Goal: Task Accomplishment & Management: Manage account settings

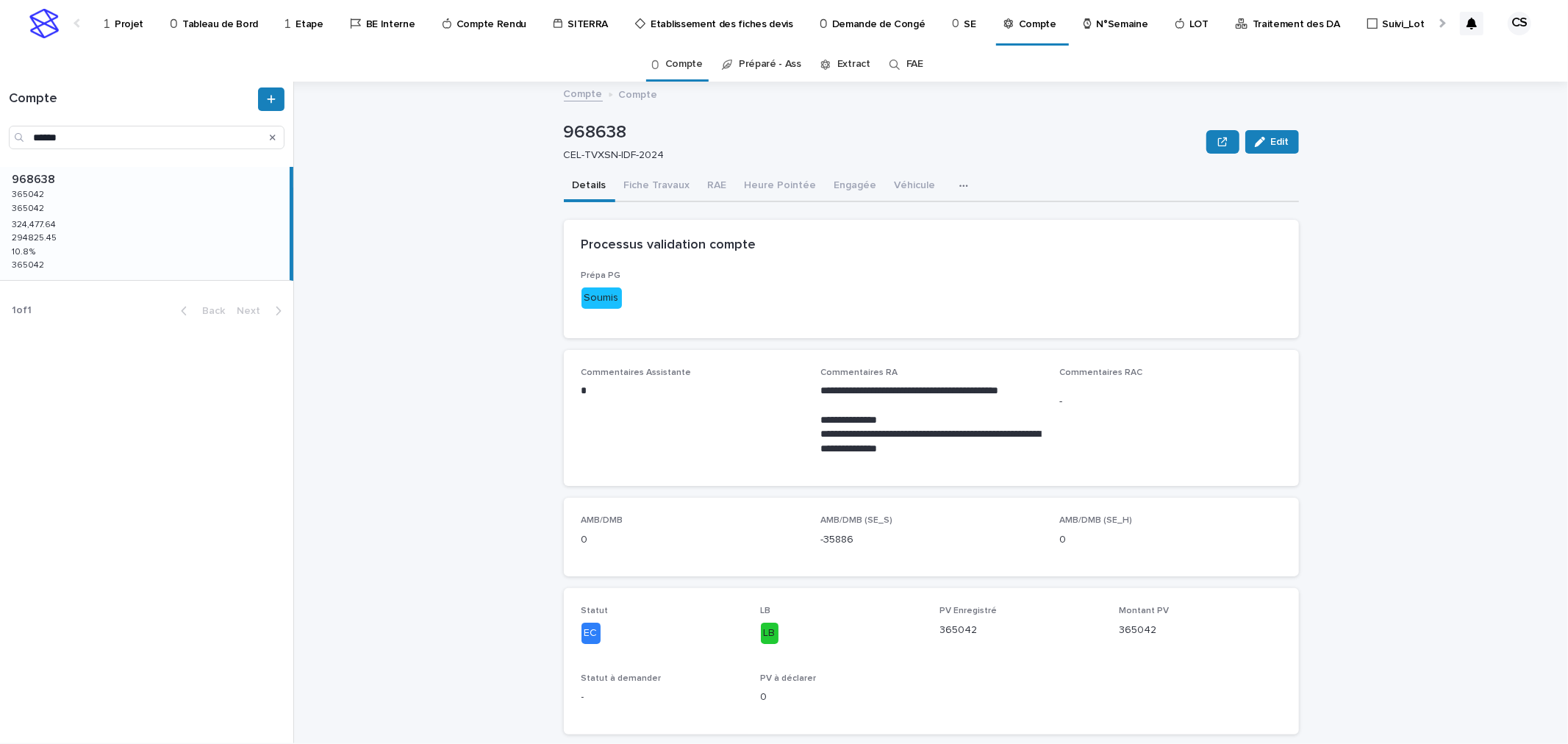
click at [1253, 26] on p "Traitement des DA" at bounding box center [1297, 15] width 88 height 31
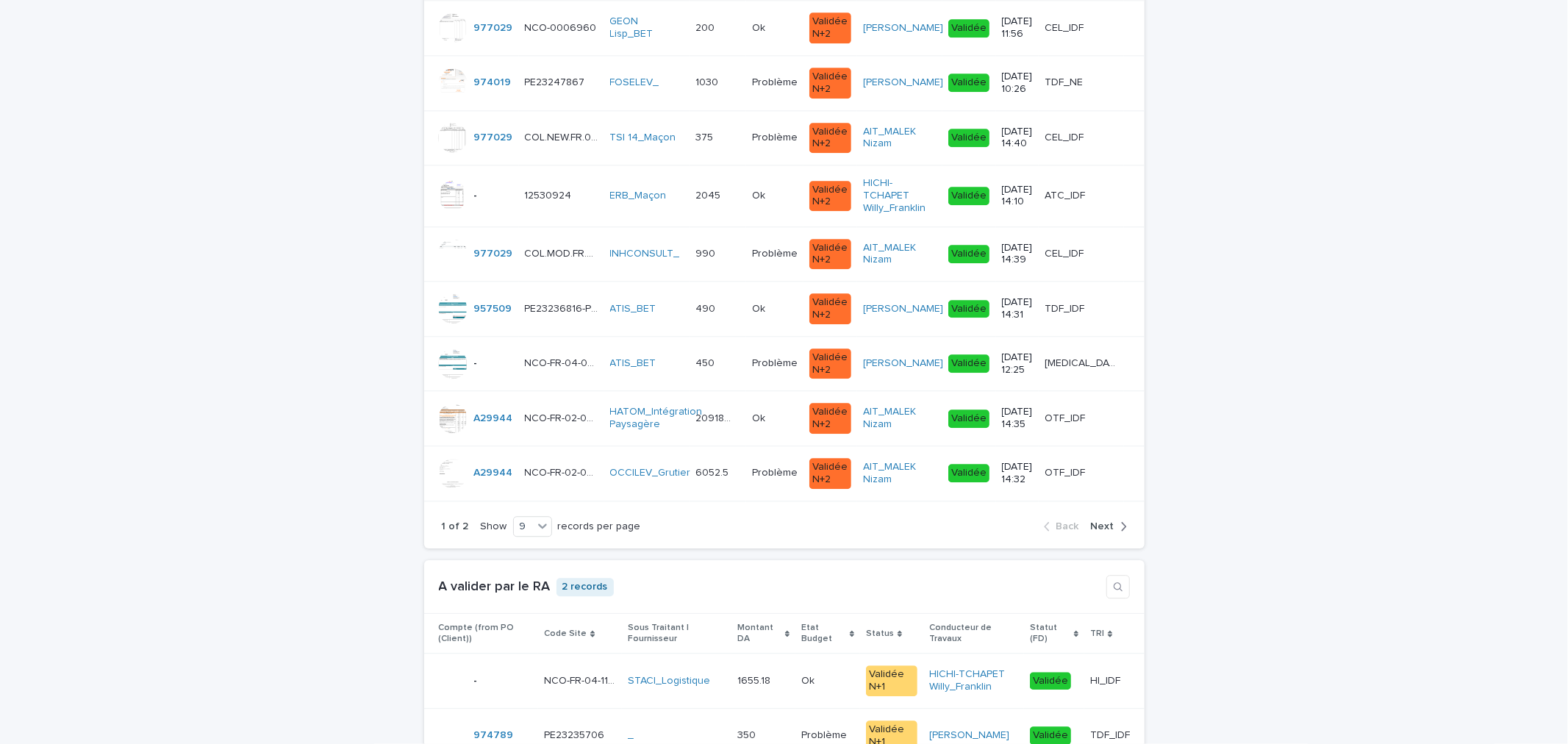
scroll to position [2994, 0]
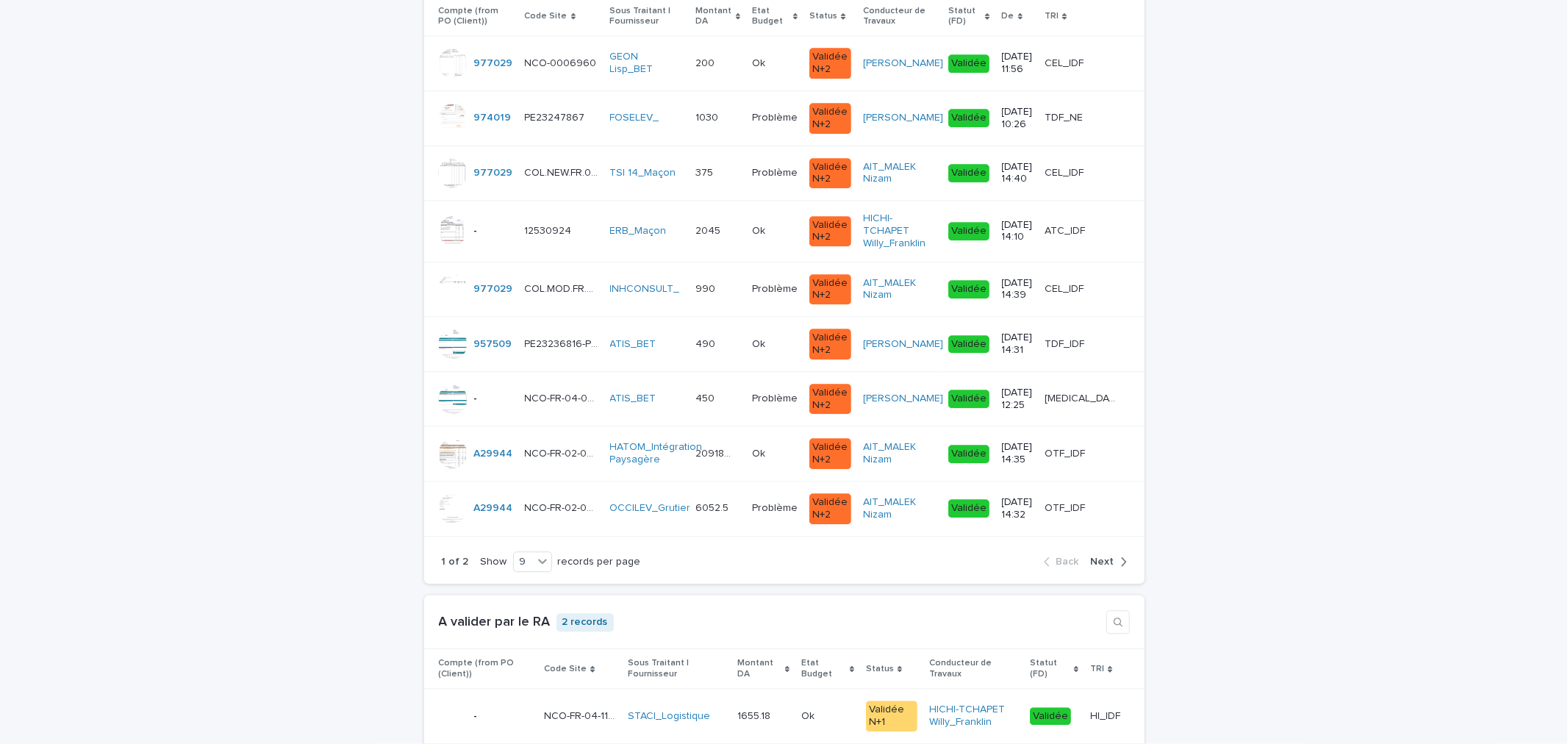
click at [1126, 560] on div "1 of 2 Show 9 records per page Back Next" at bounding box center [784, 562] width 720 height 45
click at [1120, 560] on icon "button" at bounding box center [1123, 561] width 7 height 13
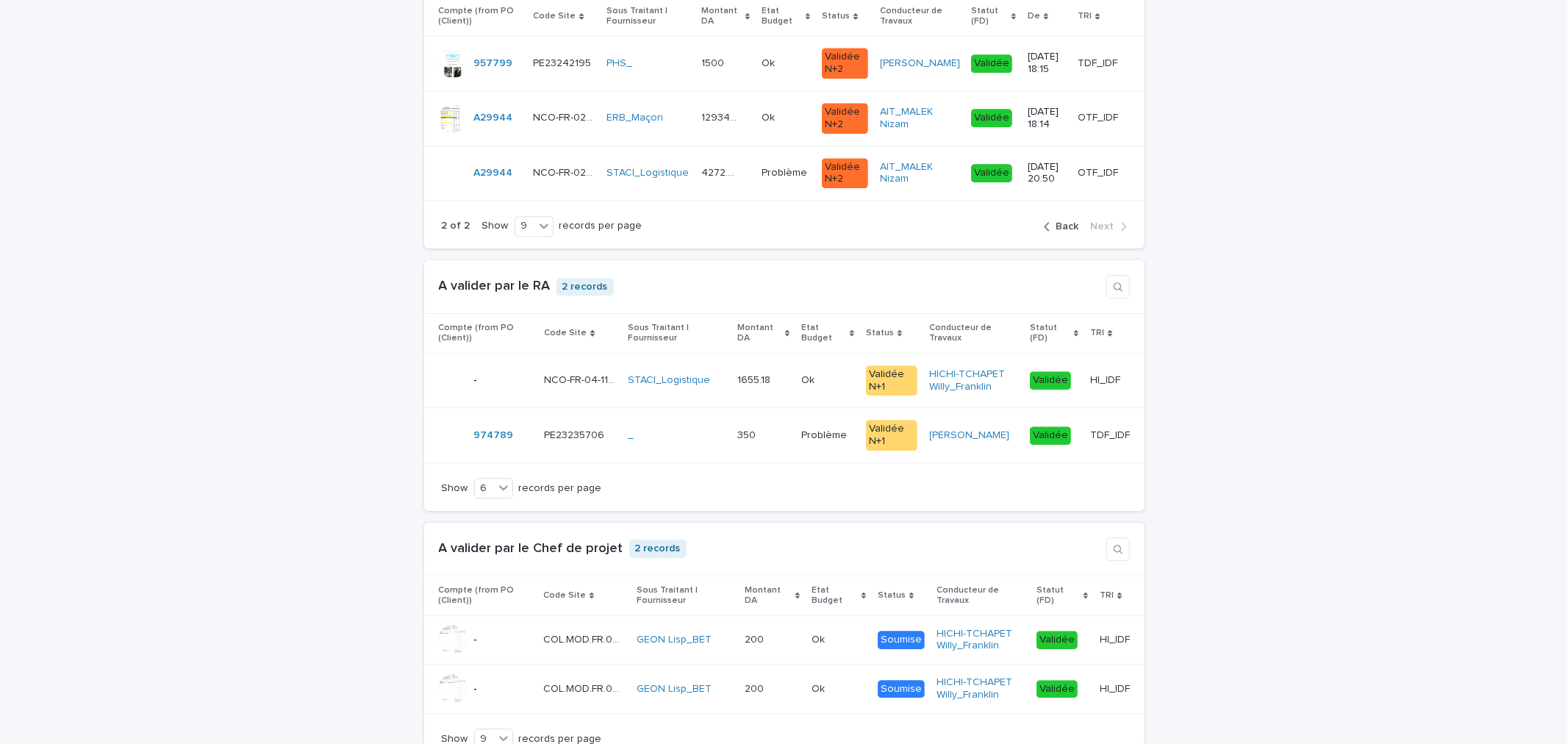
scroll to position [2826, 0]
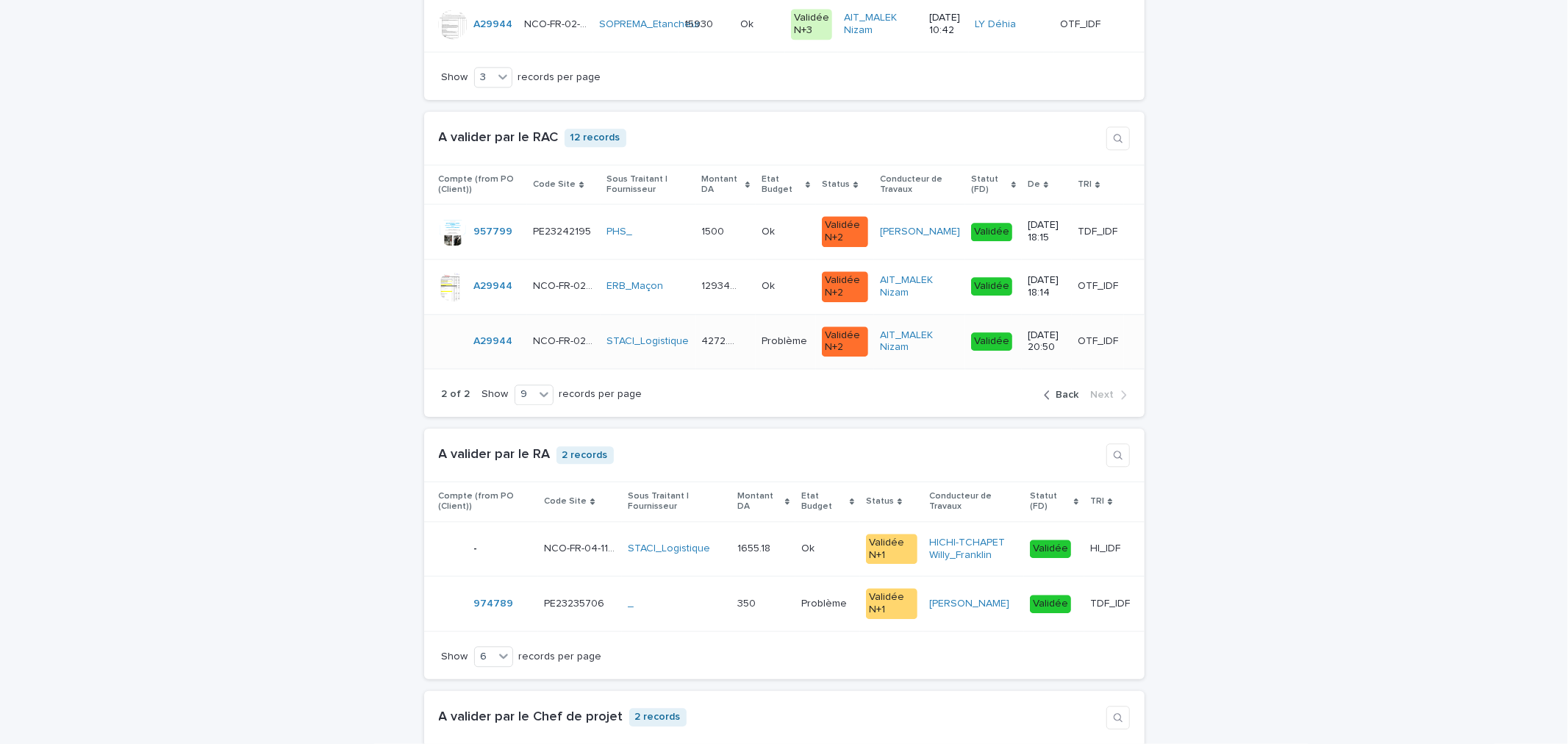
click at [772, 346] on p "Problème" at bounding box center [786, 339] width 49 height 16
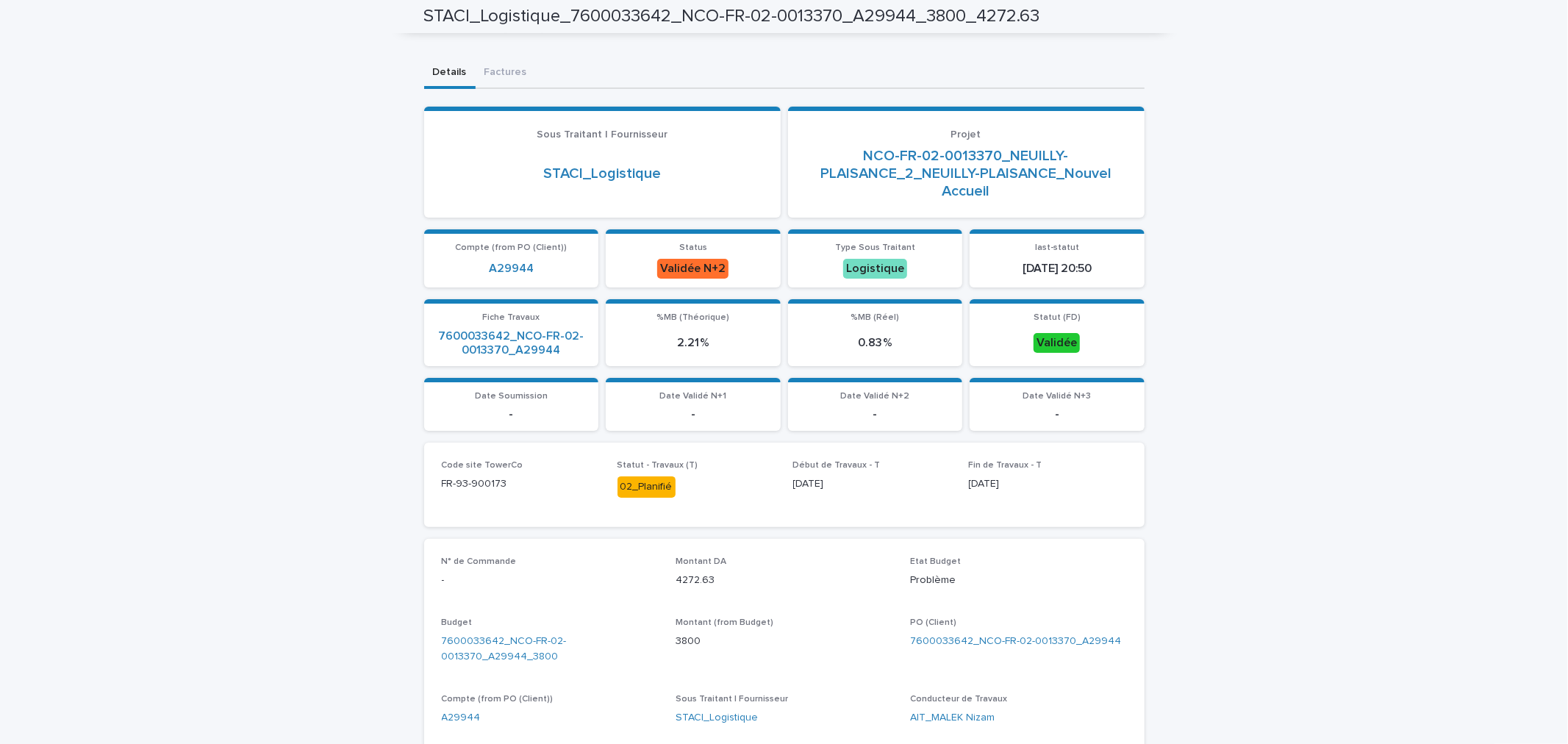
scroll to position [78, 0]
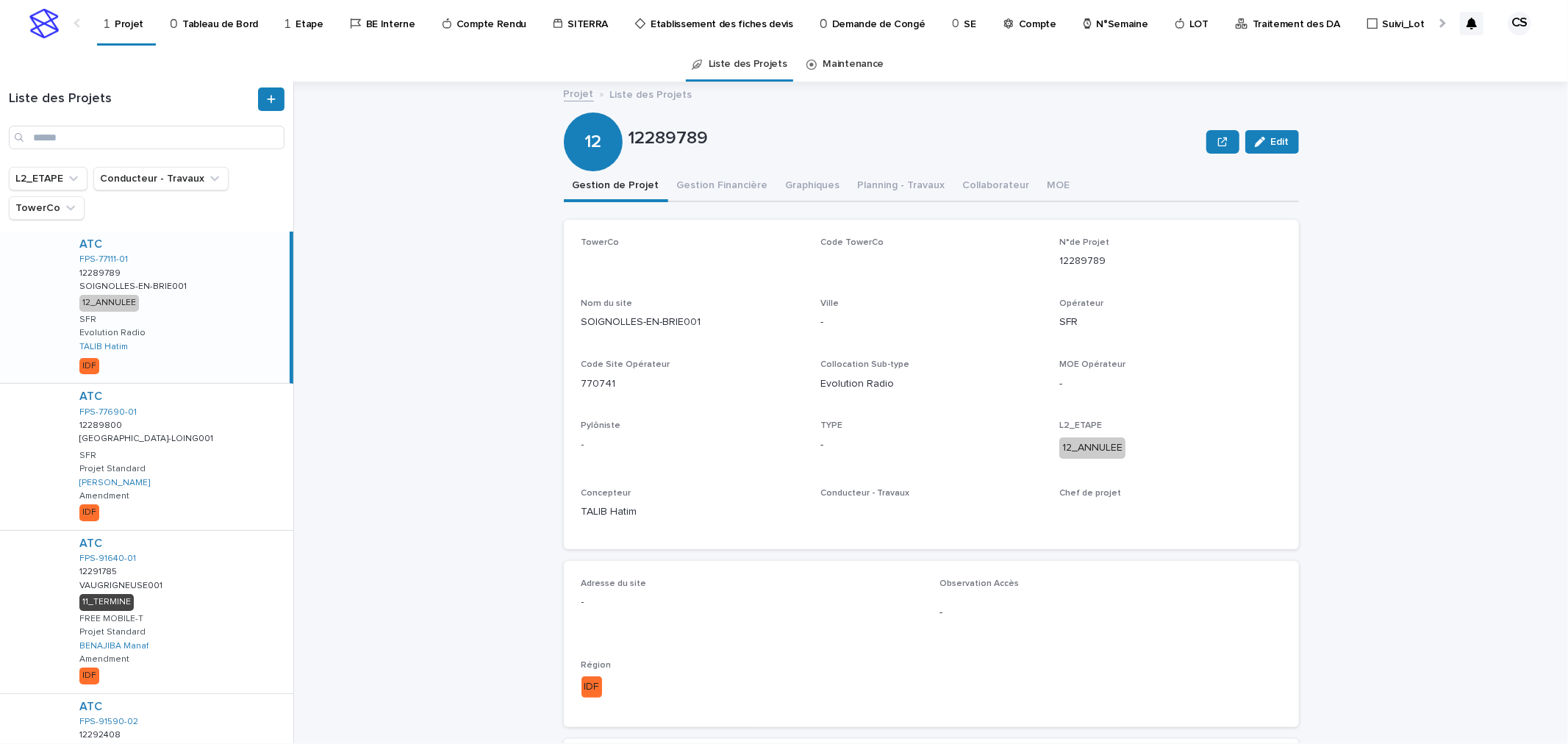
click at [1284, 28] on p "Traitement des DA" at bounding box center [1297, 15] width 88 height 31
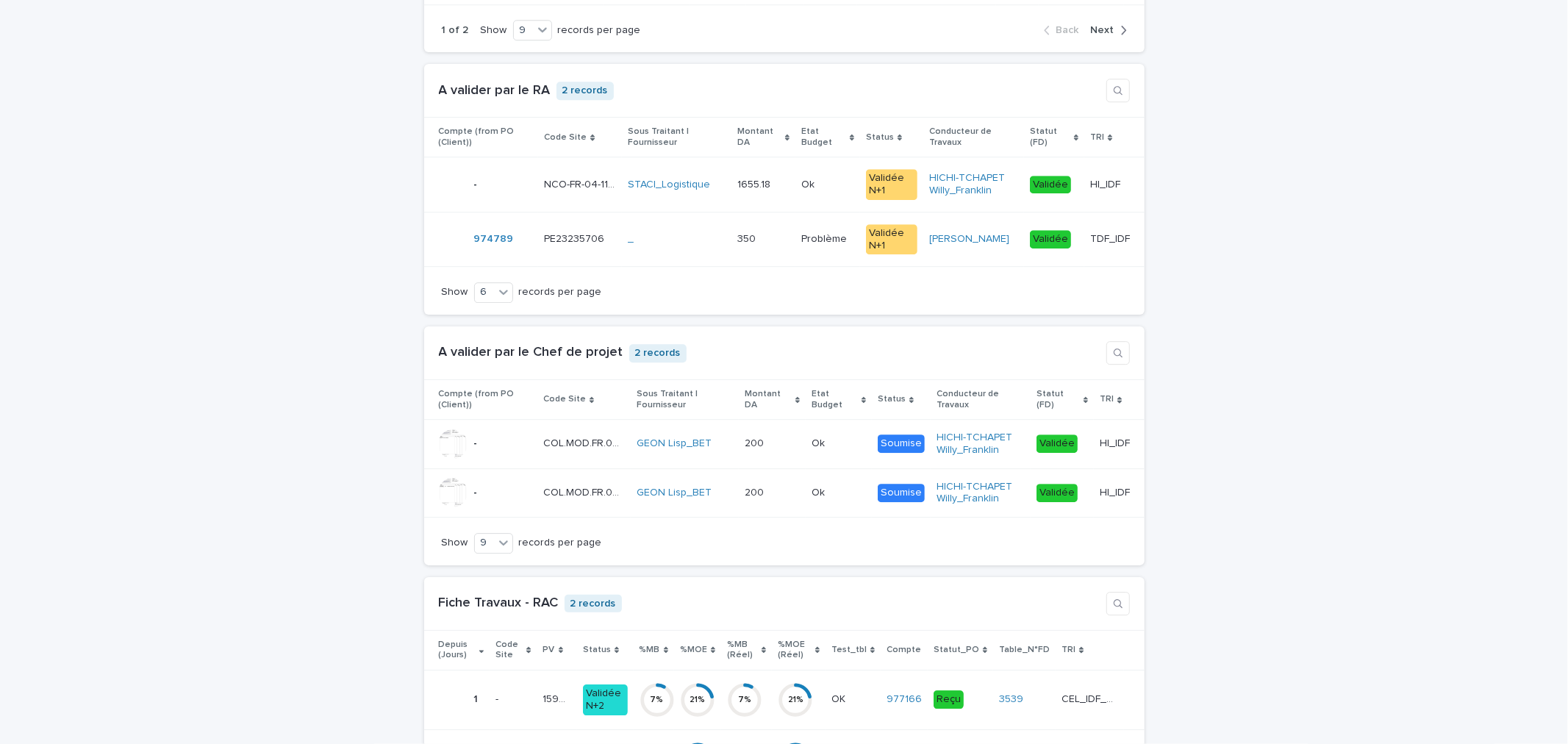
scroll to position [3537, 0]
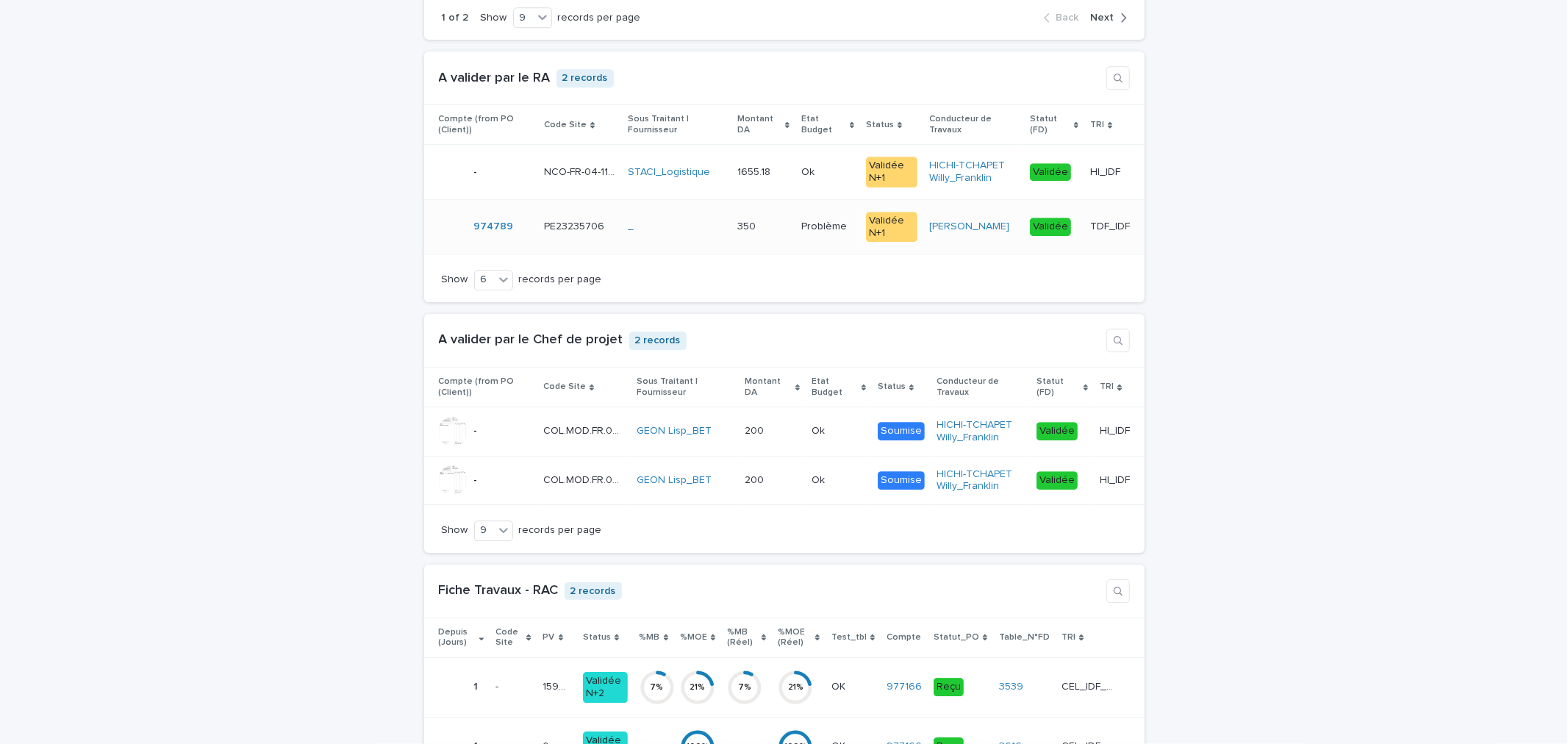
click at [1085, 227] on td "TDF_IDF TDF_IDF" at bounding box center [1115, 227] width 60 height 55
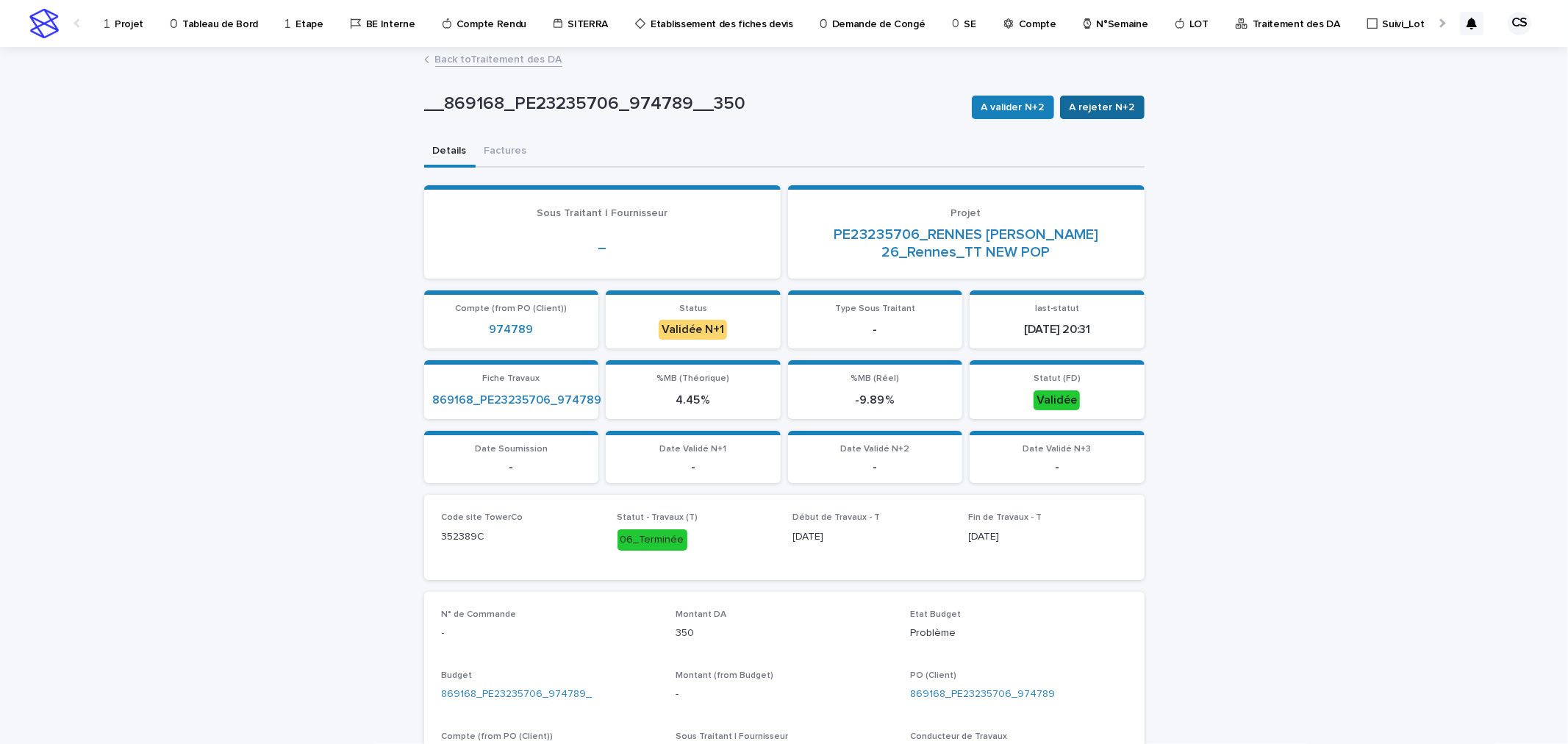
click at [1110, 111] on span "A rejeter N+2" at bounding box center [1103, 107] width 65 height 15
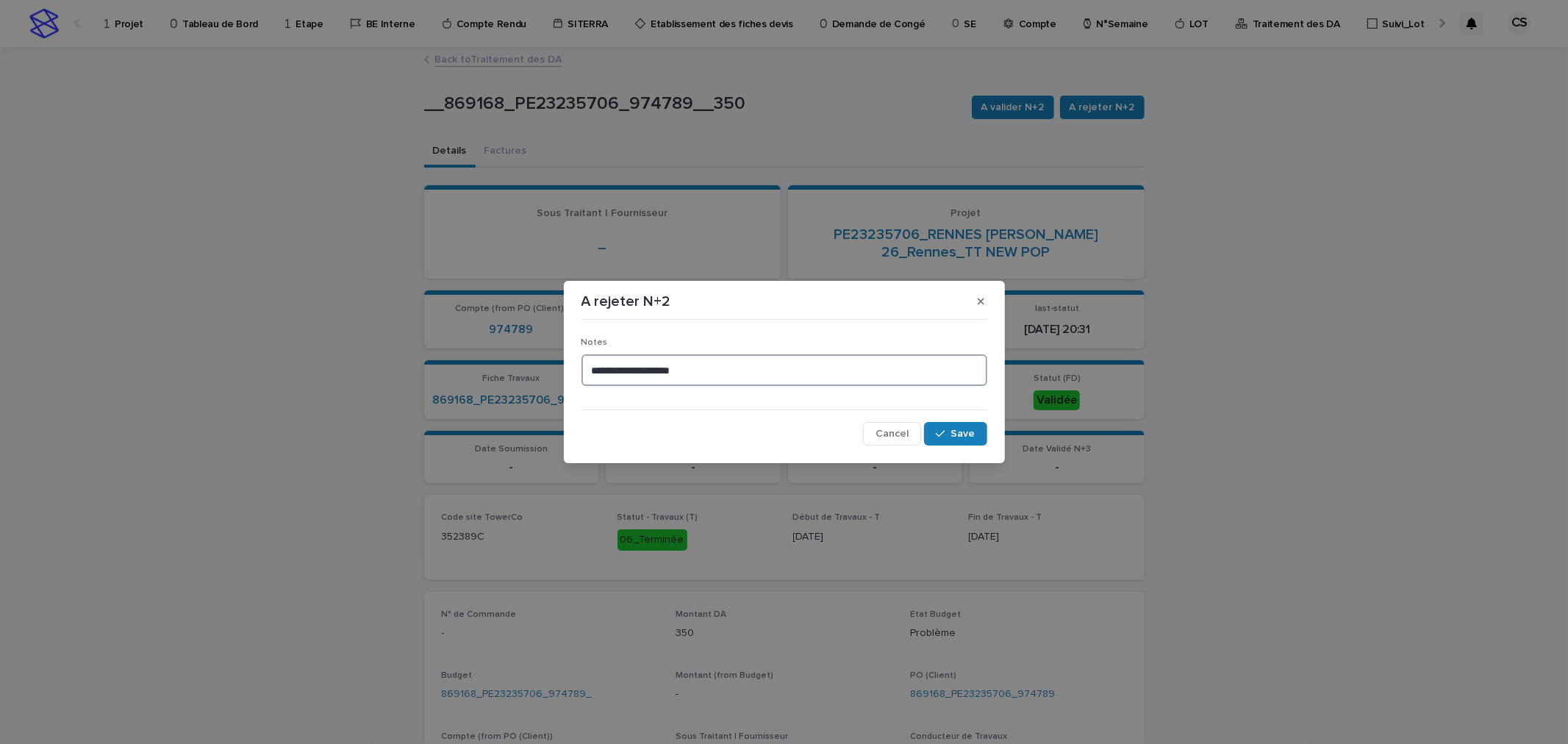
click at [783, 365] on textarea "**********" at bounding box center [784, 370] width 406 height 32
click at [900, 420] on div "**********" at bounding box center [784, 385] width 406 height 119
click at [900, 424] on button "Cancel" at bounding box center [892, 433] width 58 height 23
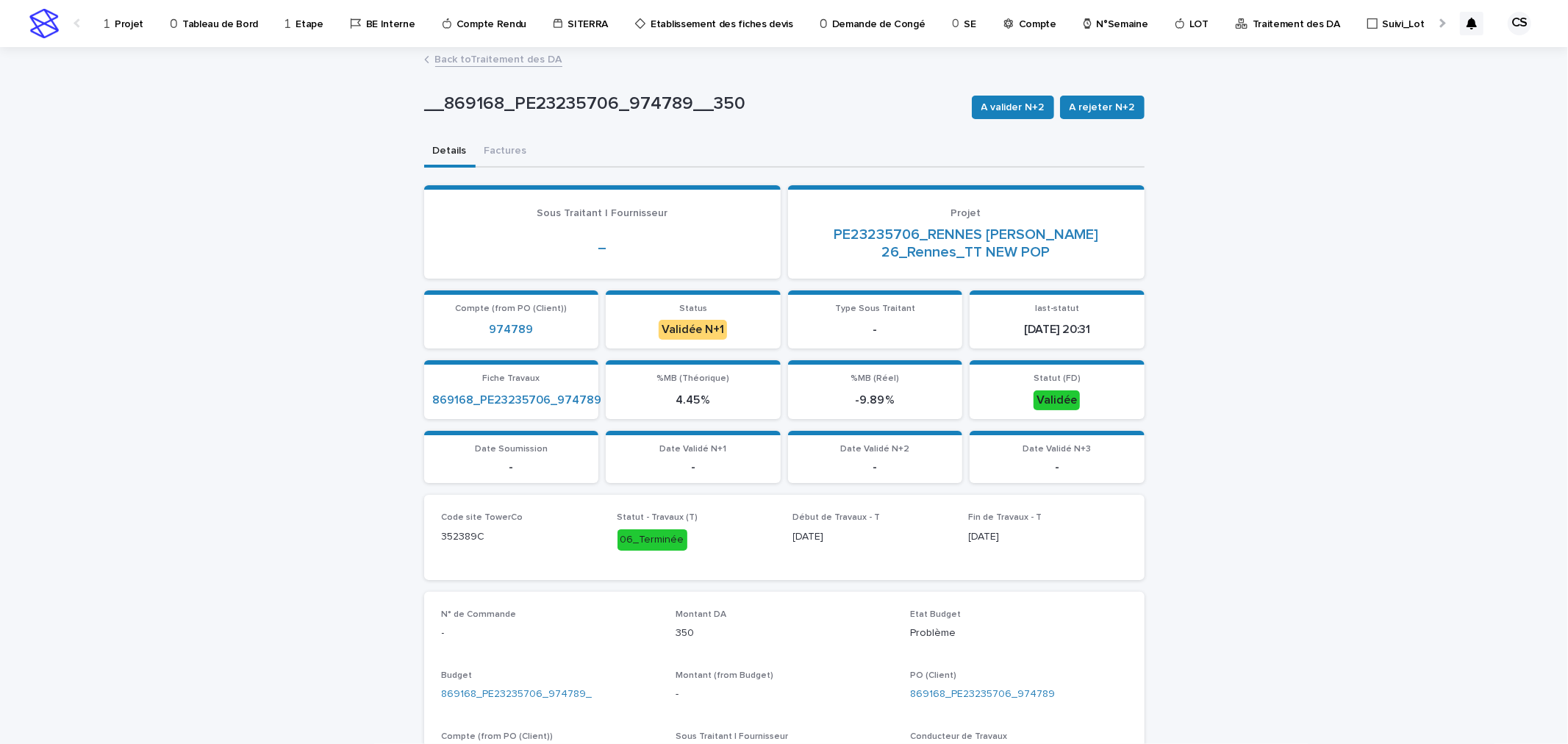
click at [534, 59] on link "Back to Traitement des DA" at bounding box center [499, 59] width 127 height 17
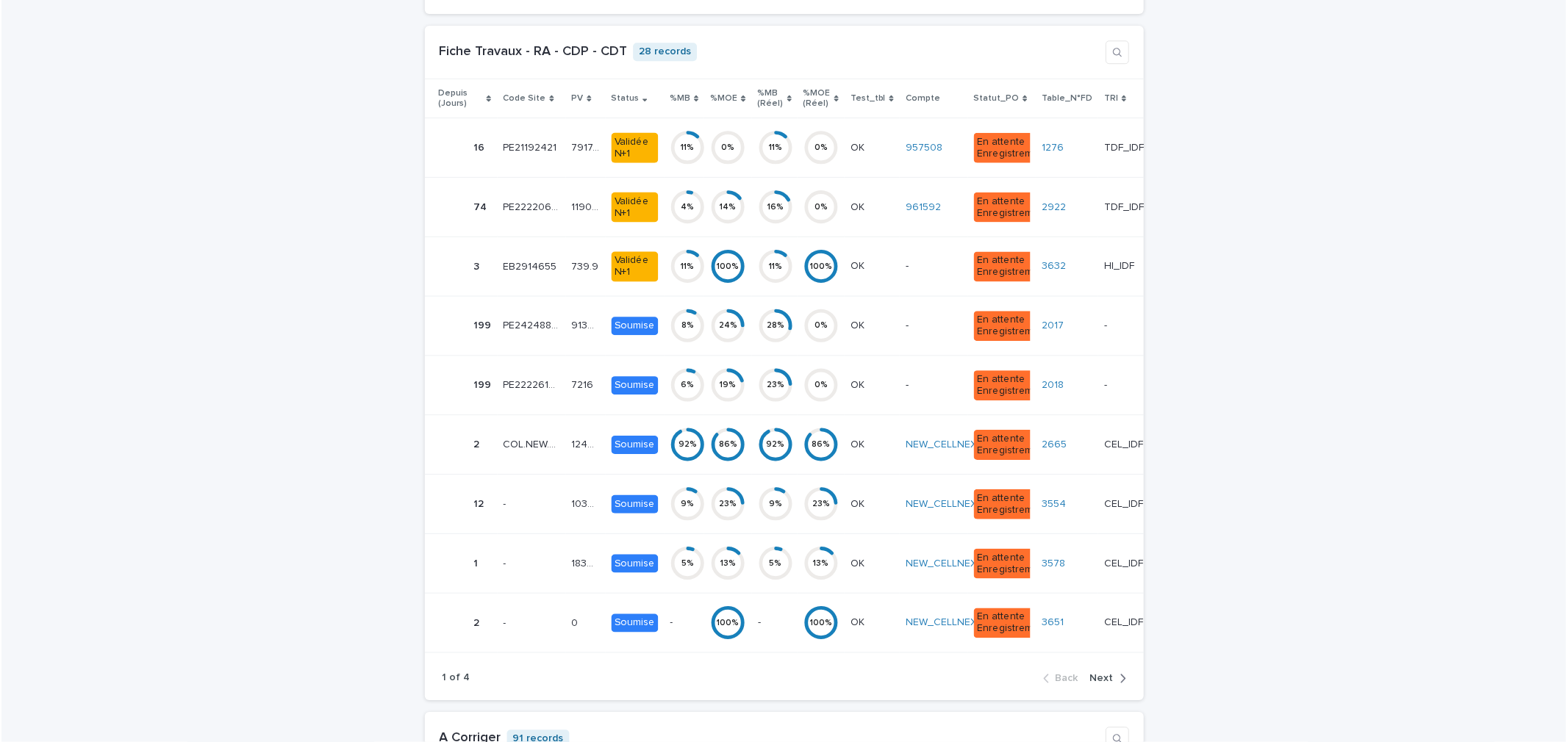
scroll to position [4353, 0]
